Goal: Task Accomplishment & Management: Use online tool/utility

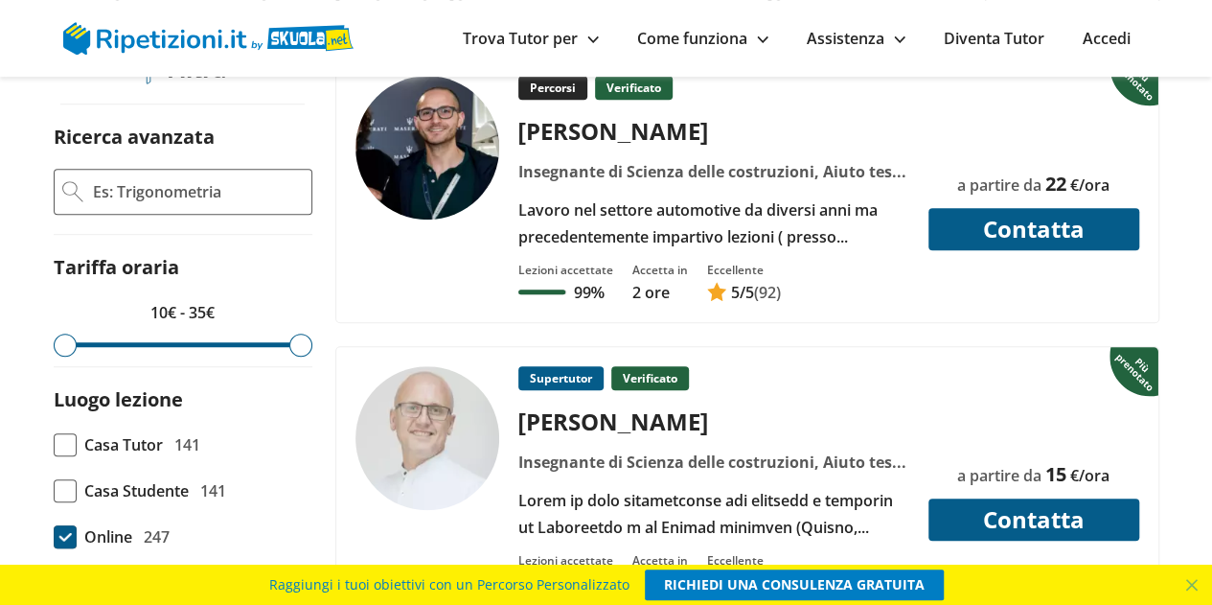
scroll to position [575, 0]
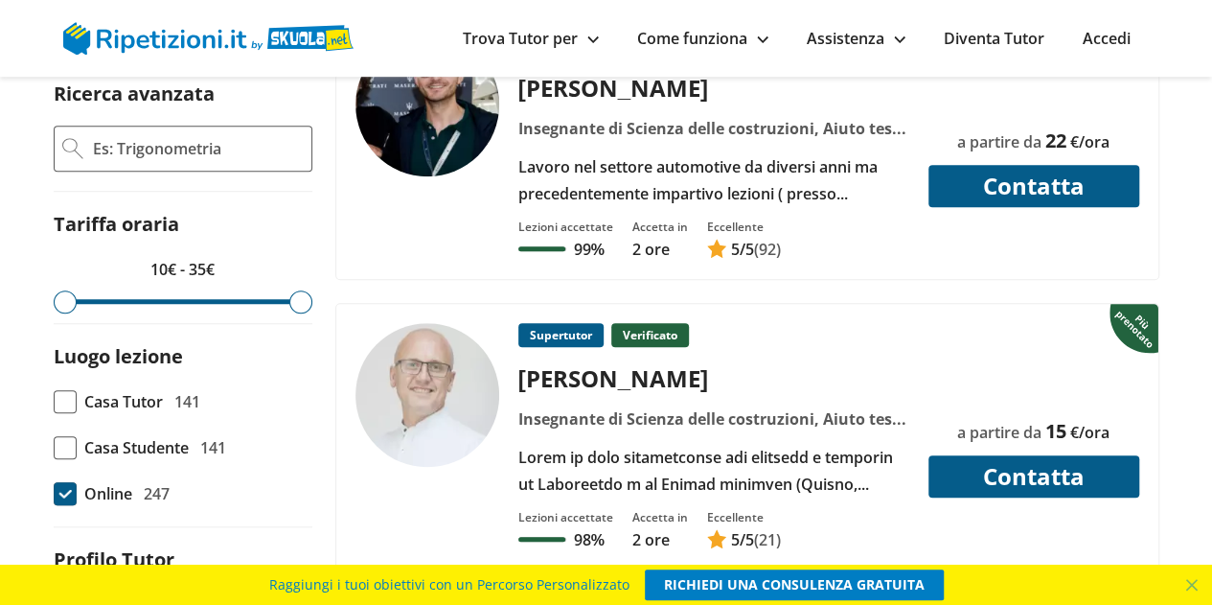
click at [621, 175] on div "Percorsi Verificato Davide L. Lavoro nel settore automotive da diversi anni ma …" at bounding box center [713, 120] width 405 height 174
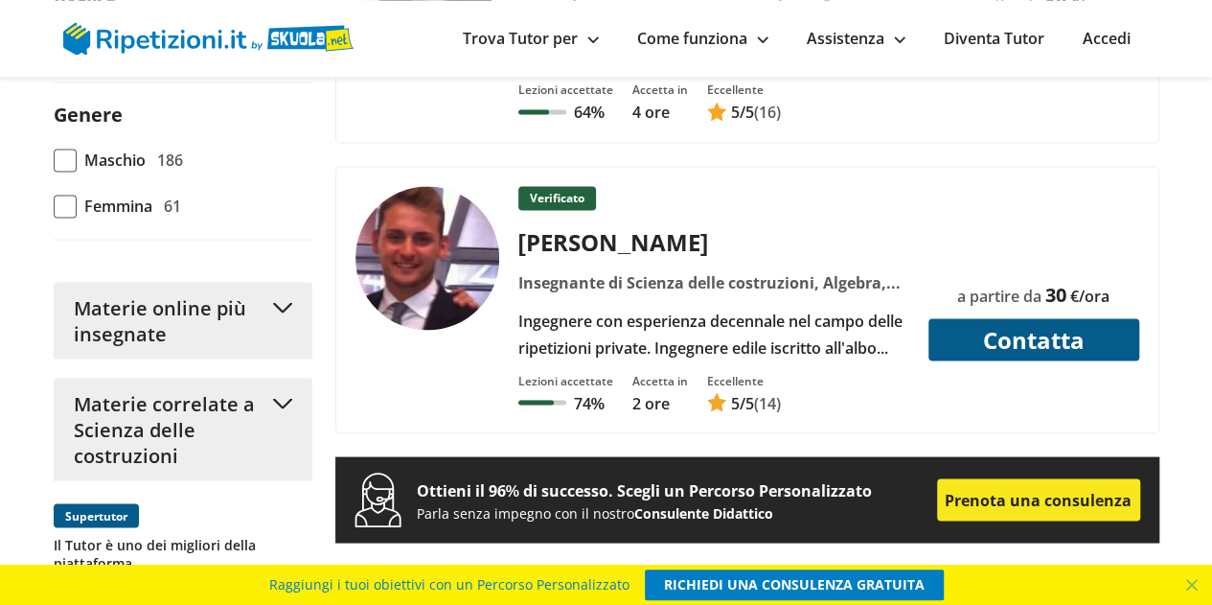
scroll to position [1629, 0]
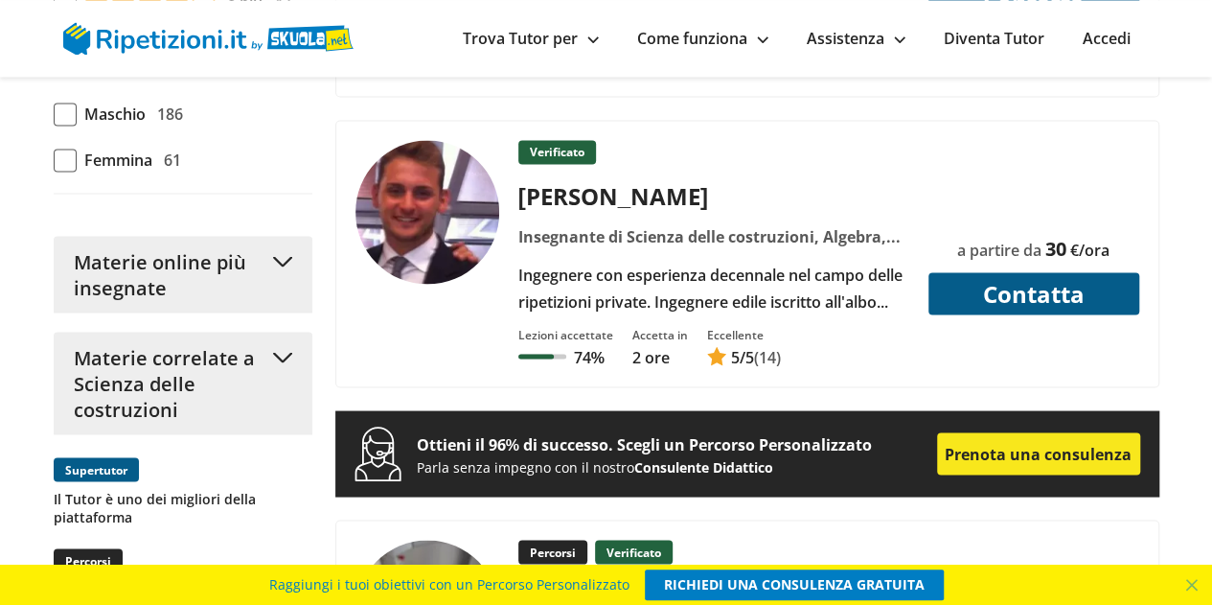
click at [661, 281] on div "Ingegnere con esperienza decennale nel campo delle ripetizioni private. Ingegne…" at bounding box center [713, 288] width 405 height 54
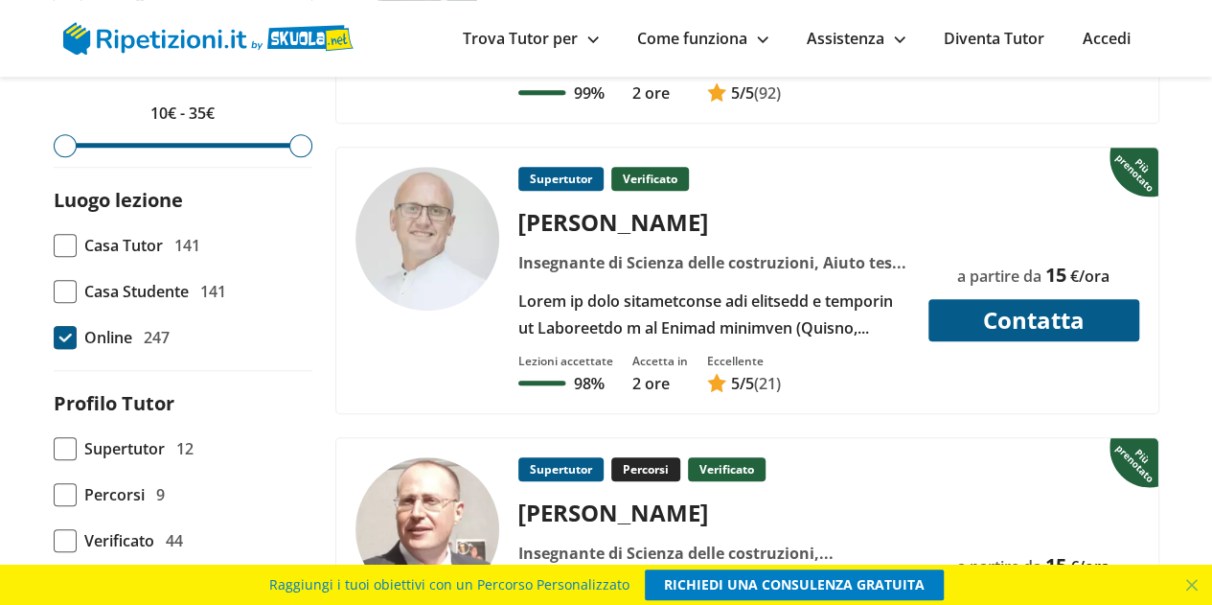
scroll to position [767, 0]
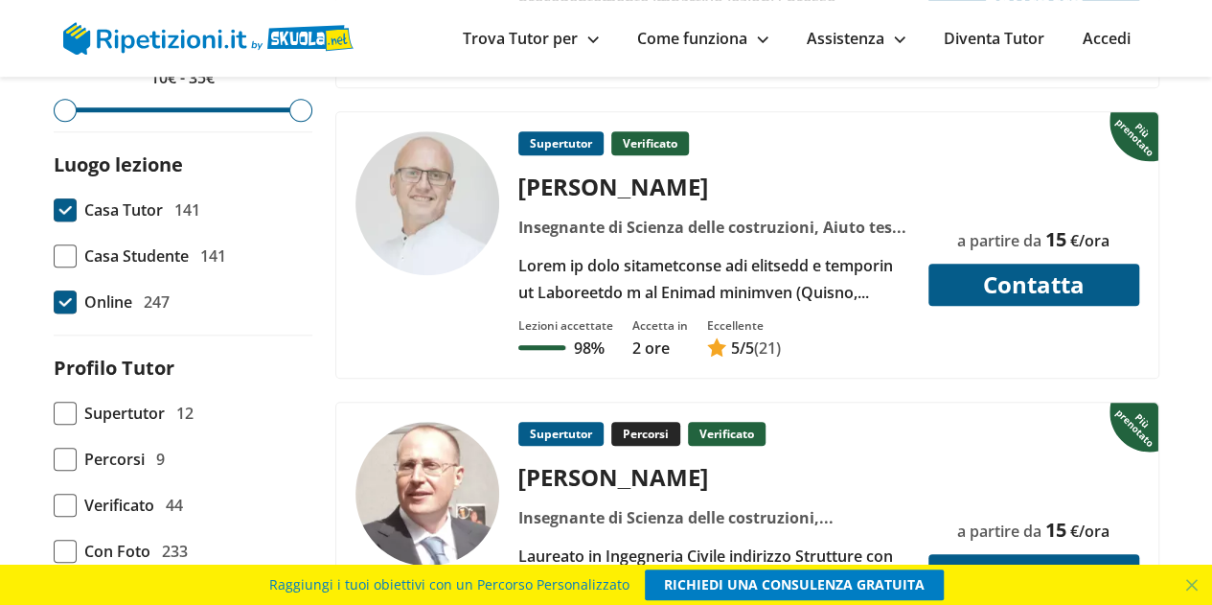
click at [67, 221] on span at bounding box center [65, 209] width 23 height 23
click at [54, 210] on input "Casa Tutor 141" at bounding box center [54, 210] width 0 height 0
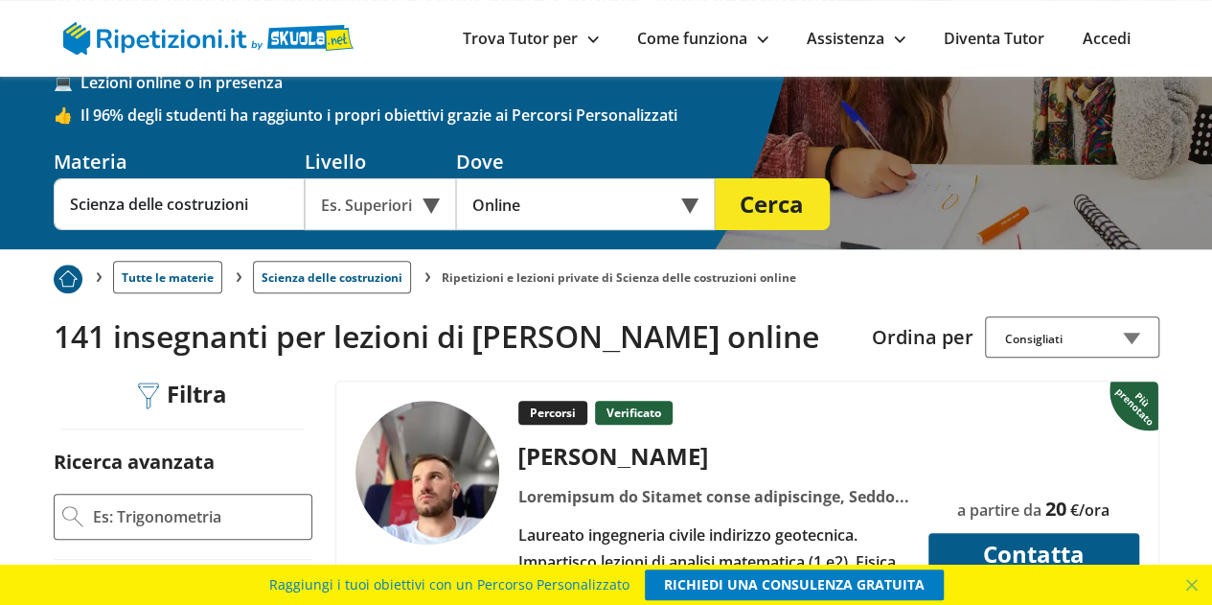
scroll to position [96, 0]
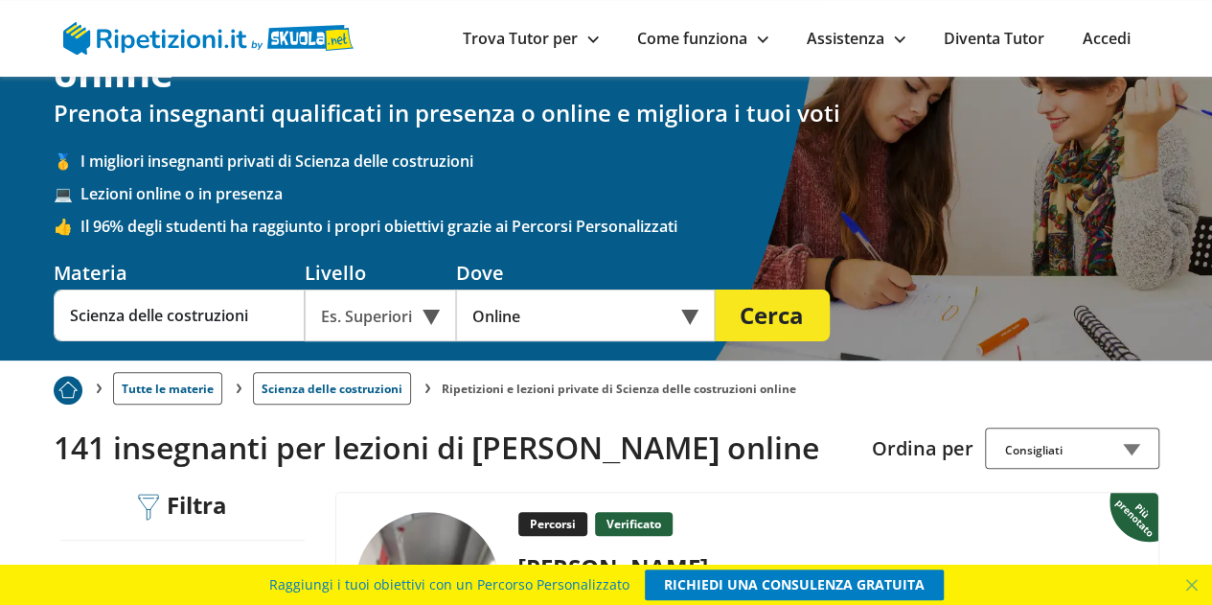
click at [535, 315] on div "Online" at bounding box center [585, 315] width 259 height 52
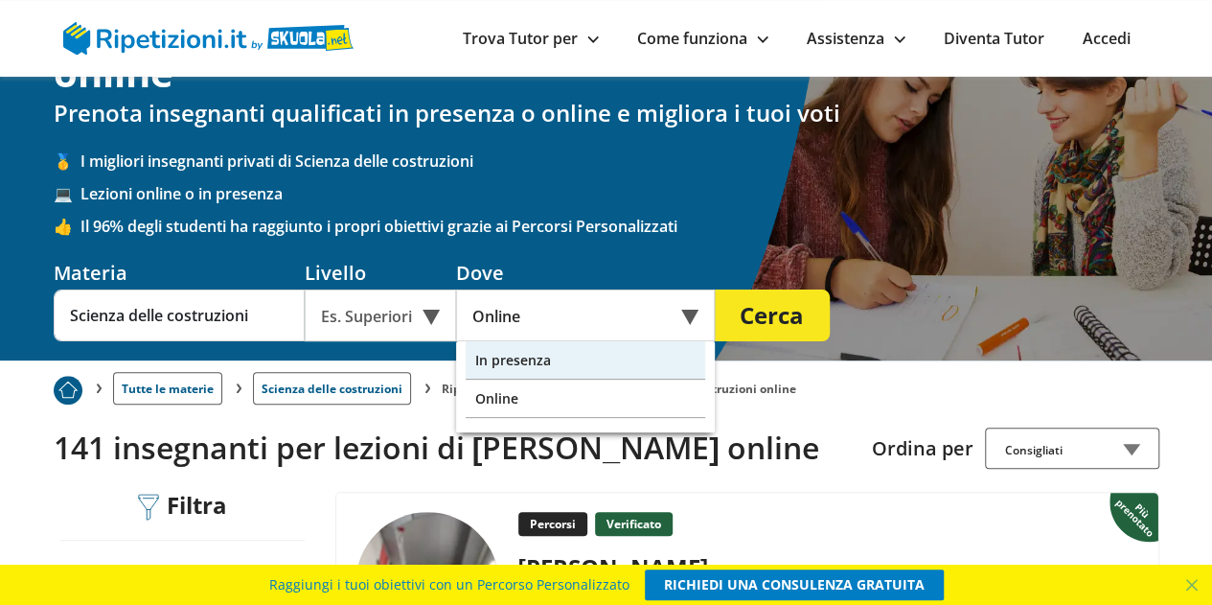
click at [528, 357] on div "In presenza" at bounding box center [586, 360] width 240 height 38
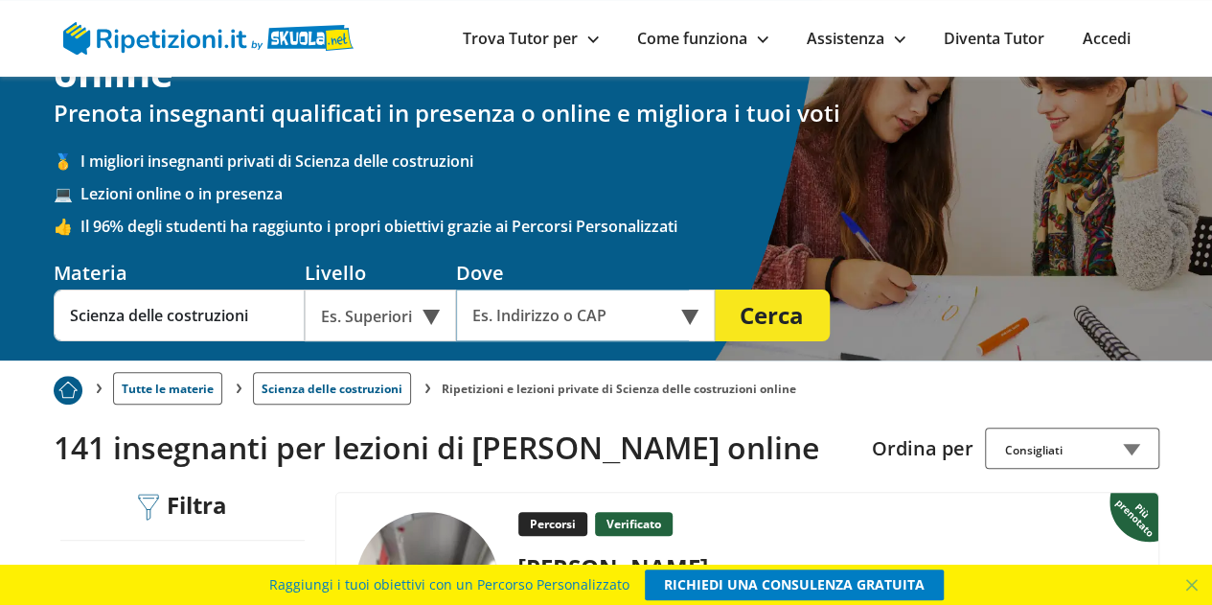
click at [562, 317] on input "text" at bounding box center [572, 315] width 233 height 52
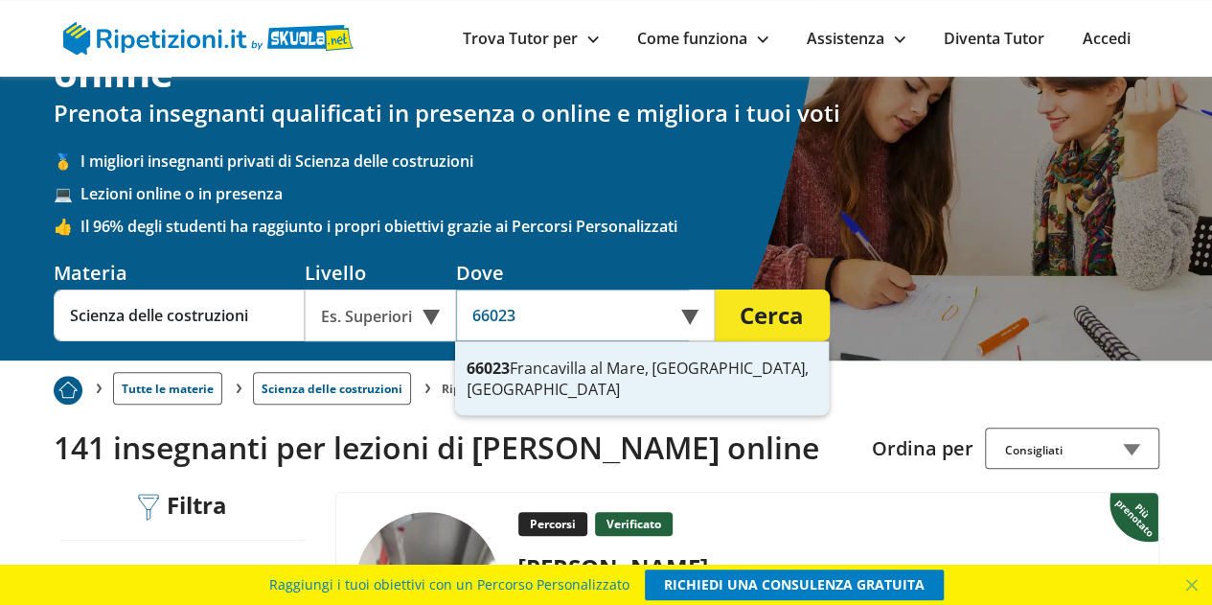
click at [562, 371] on div "66023 [GEOGRAPHIC_DATA], [GEOGRAPHIC_DATA], [GEOGRAPHIC_DATA]" at bounding box center [642, 378] width 374 height 73
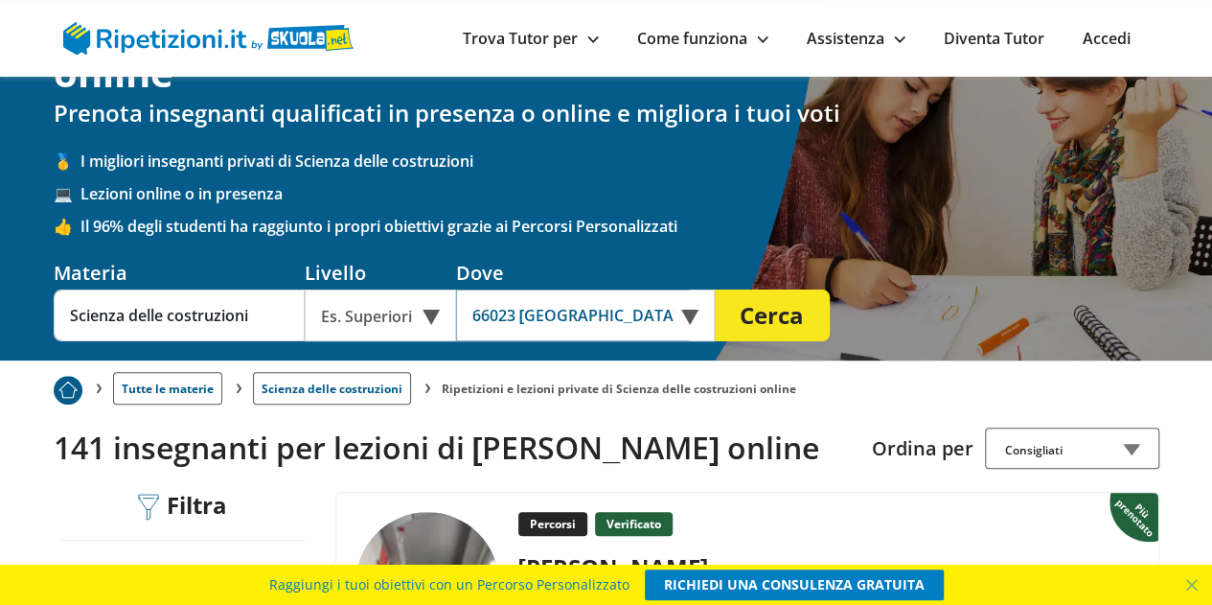
type input "66023 [GEOGRAPHIC_DATA], [GEOGRAPHIC_DATA], [GEOGRAPHIC_DATA]"
click at [770, 317] on button "Cerca" at bounding box center [772, 315] width 115 height 52
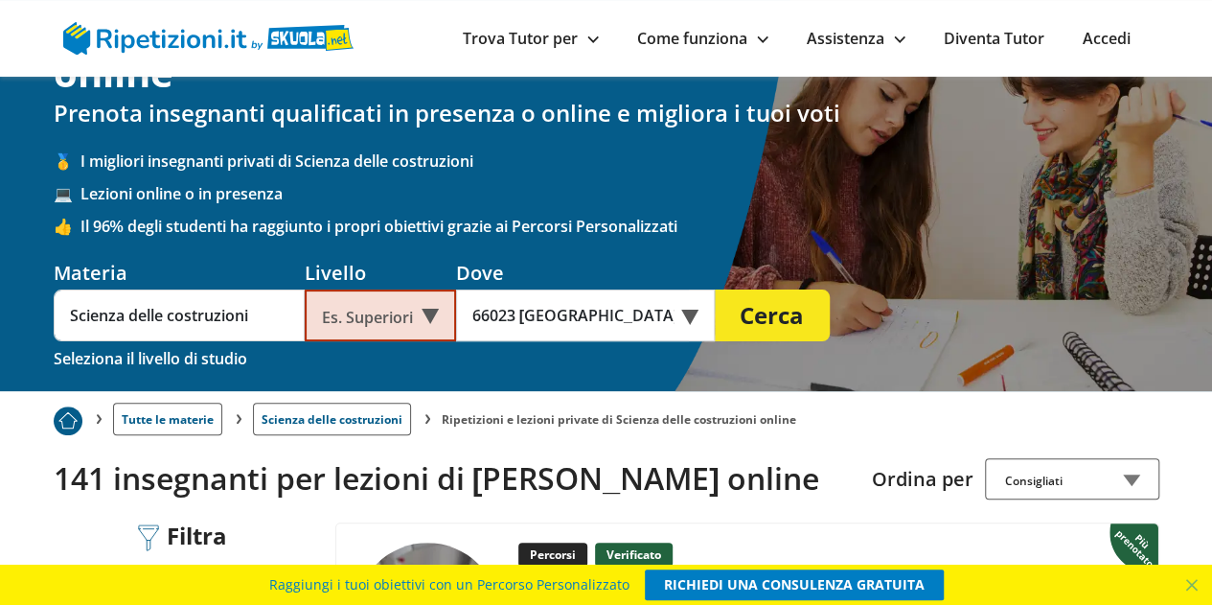
click at [431, 316] on div "Es. Superiori" at bounding box center [380, 315] width 151 height 52
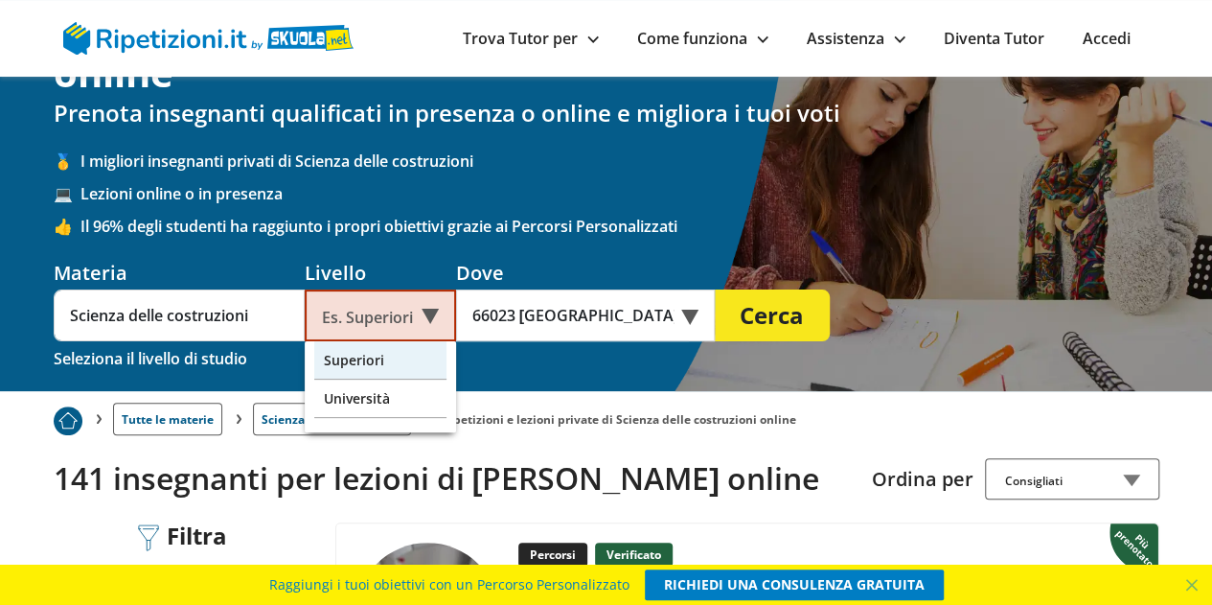
click at [367, 363] on div "Superiori" at bounding box center [380, 360] width 132 height 38
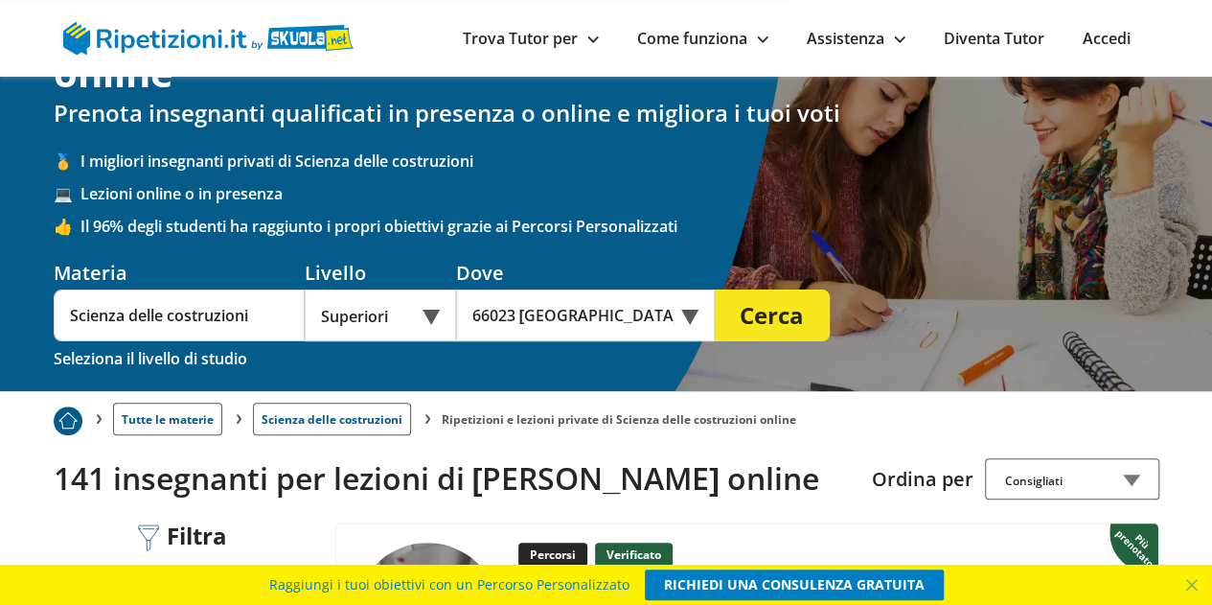
click at [803, 317] on button "Cerca" at bounding box center [772, 315] width 115 height 52
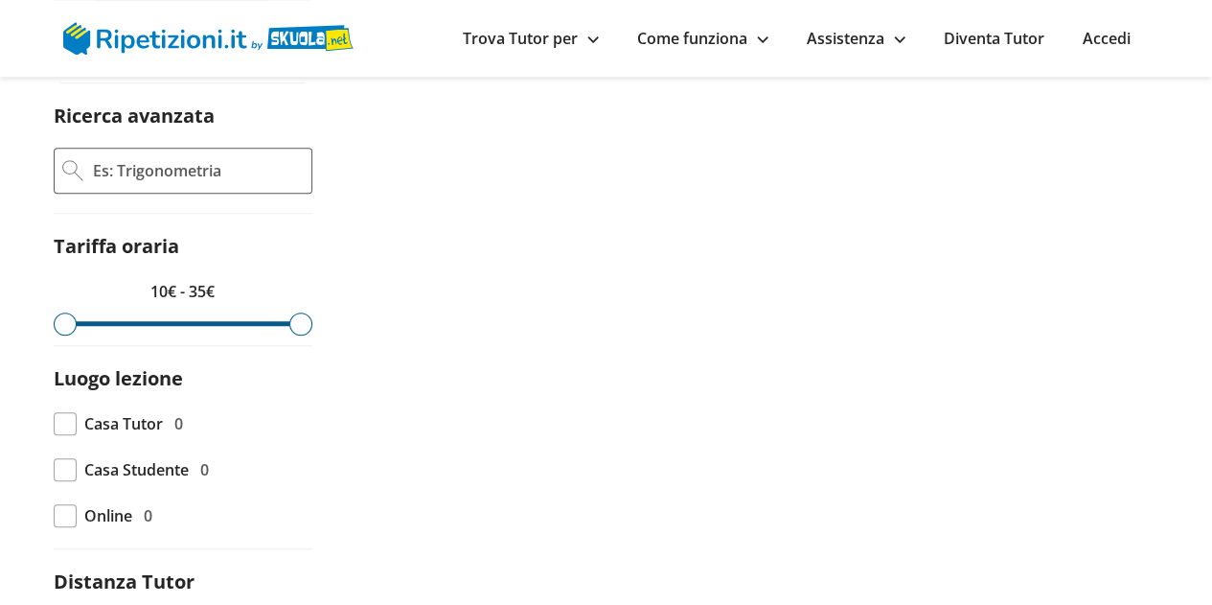
scroll to position [862, 0]
